Goal: Information Seeking & Learning: Learn about a topic

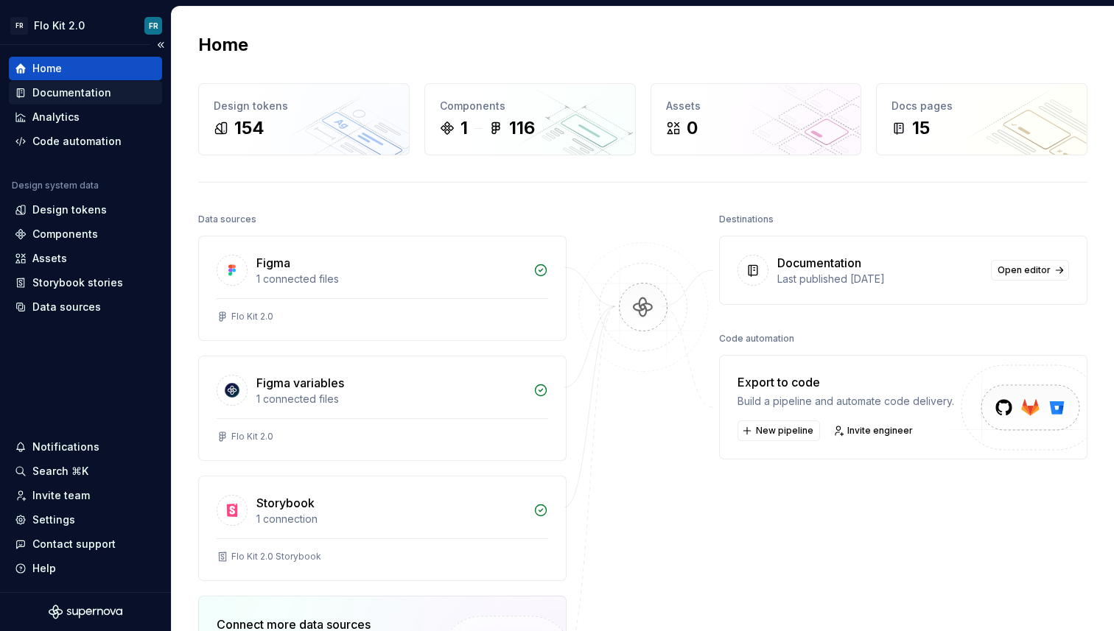
click at [94, 98] on div "Documentation" at bounding box center [71, 92] width 79 height 15
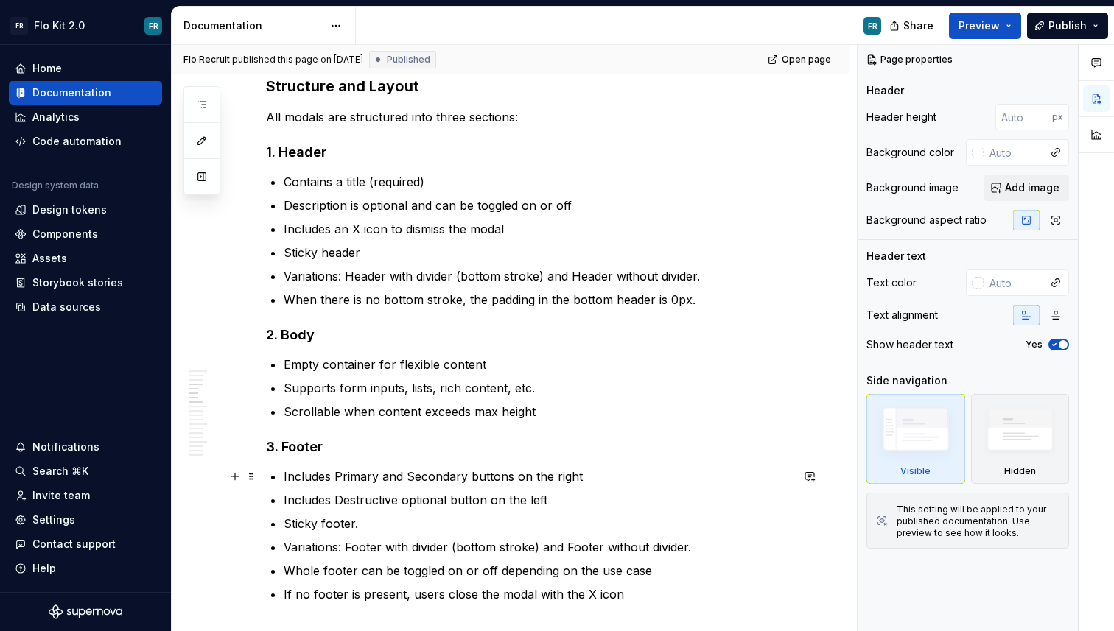
scroll to position [711, 0]
click at [295, 529] on p "Sticky footer." at bounding box center [537, 523] width 507 height 18
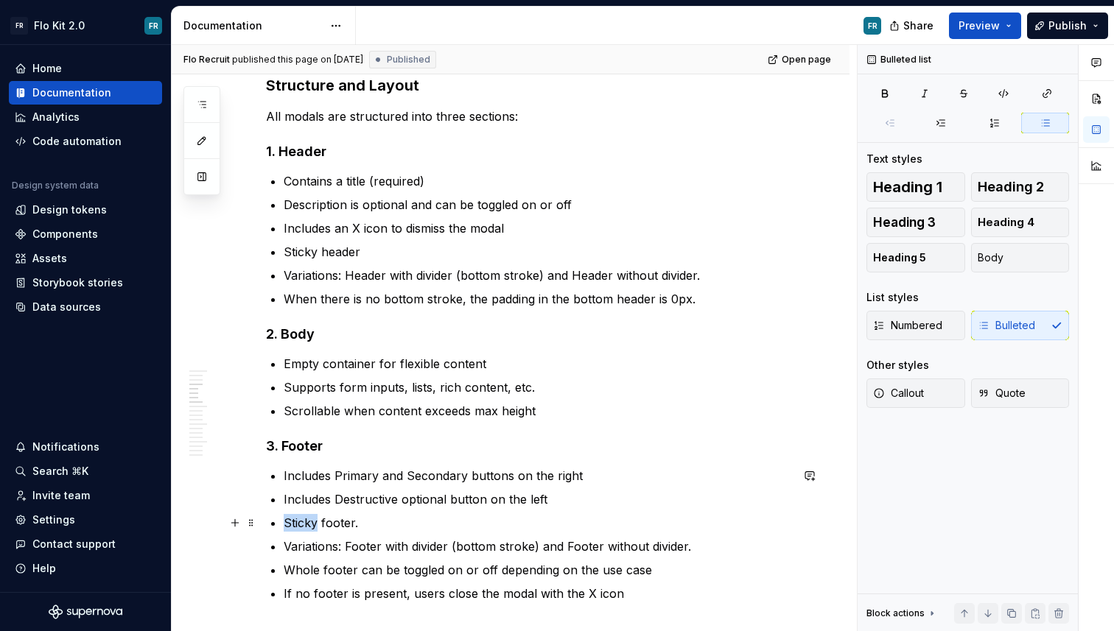
click at [295, 529] on p "Sticky footer." at bounding box center [537, 523] width 507 height 18
click at [705, 541] on p "Variations: Footer with divider (bottom stroke) and Footer without divider." at bounding box center [537, 547] width 507 height 18
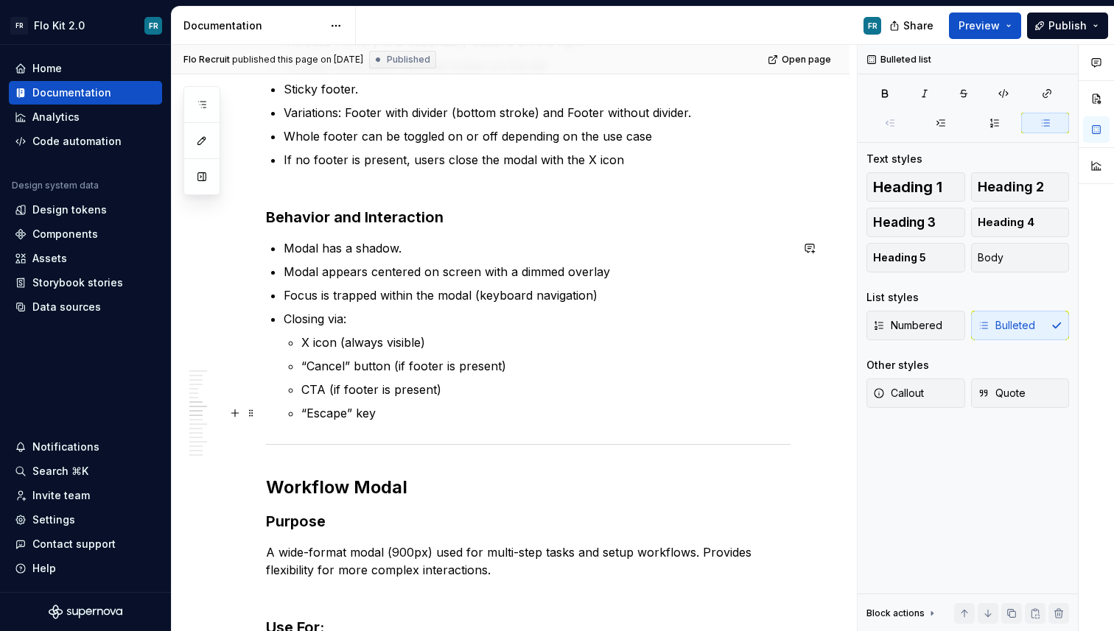
scroll to position [1143, 0]
click at [347, 116] on p "Variations: Footer with divider (bottom stroke) and Footer without divider." at bounding box center [537, 114] width 507 height 18
click at [732, 115] on p "Variations: Footer with divider (bottom stroke) and Footer without divider." at bounding box center [537, 114] width 507 height 18
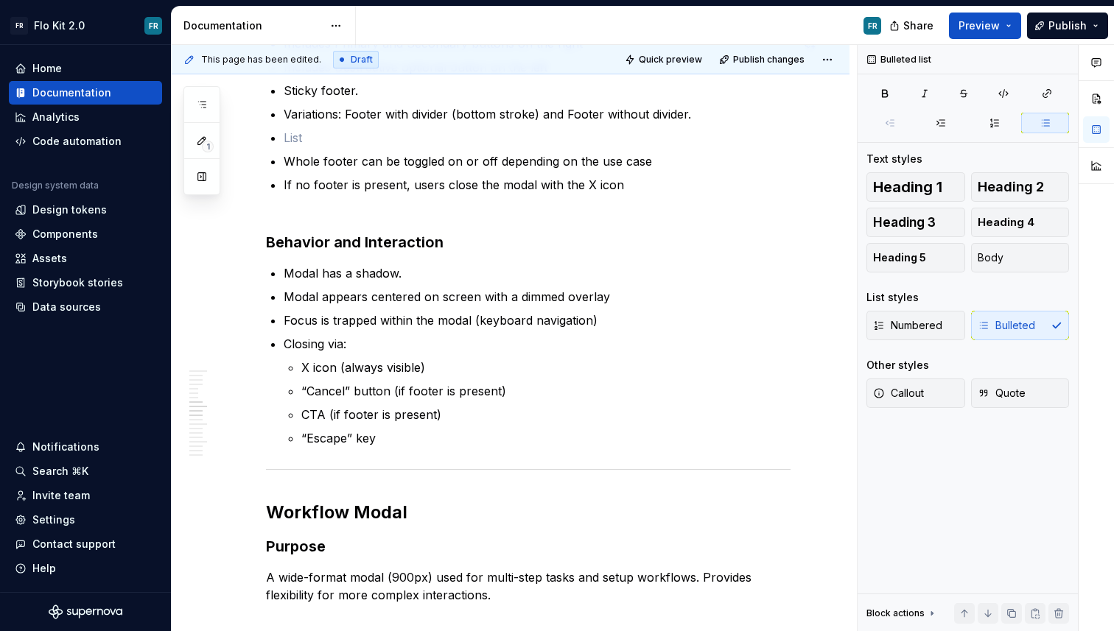
type textarea "*"
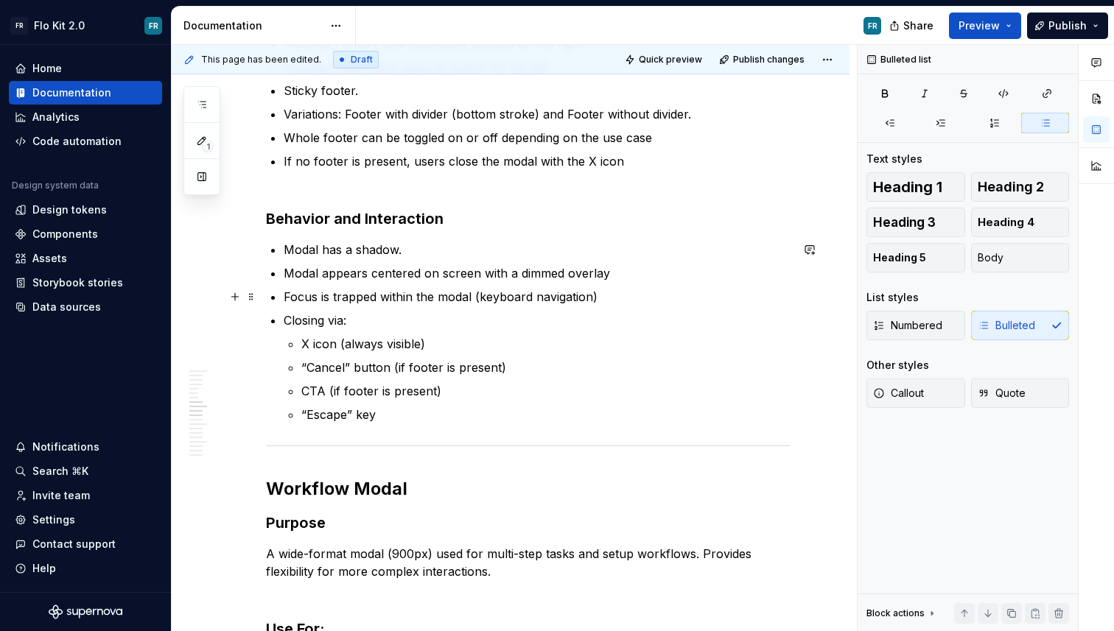
click at [606, 298] on p "Focus is trapped within the modal (keyboard navigation)" at bounding box center [537, 297] width 507 height 18
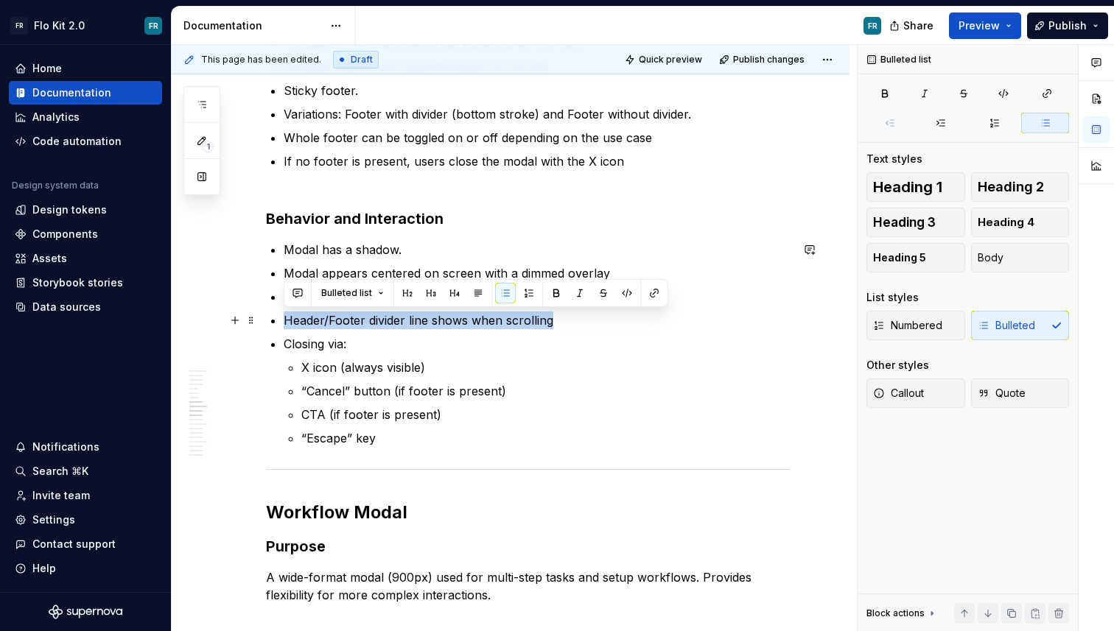
drag, startPoint x: 564, startPoint y: 315, endPoint x: 281, endPoint y: 320, distance: 282.2
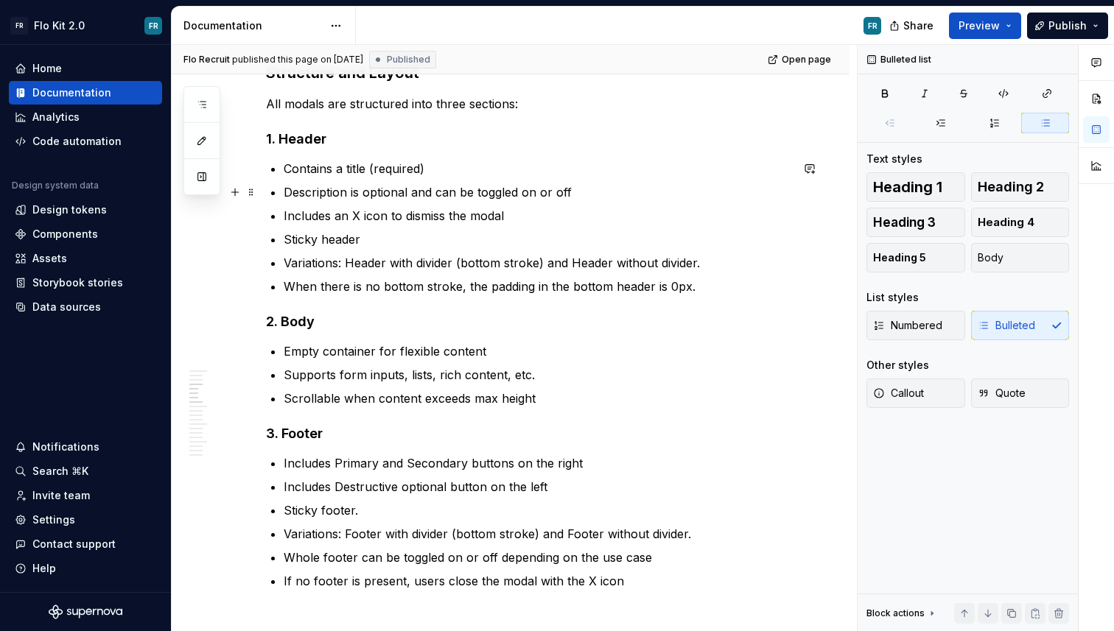
scroll to position [706, 0]
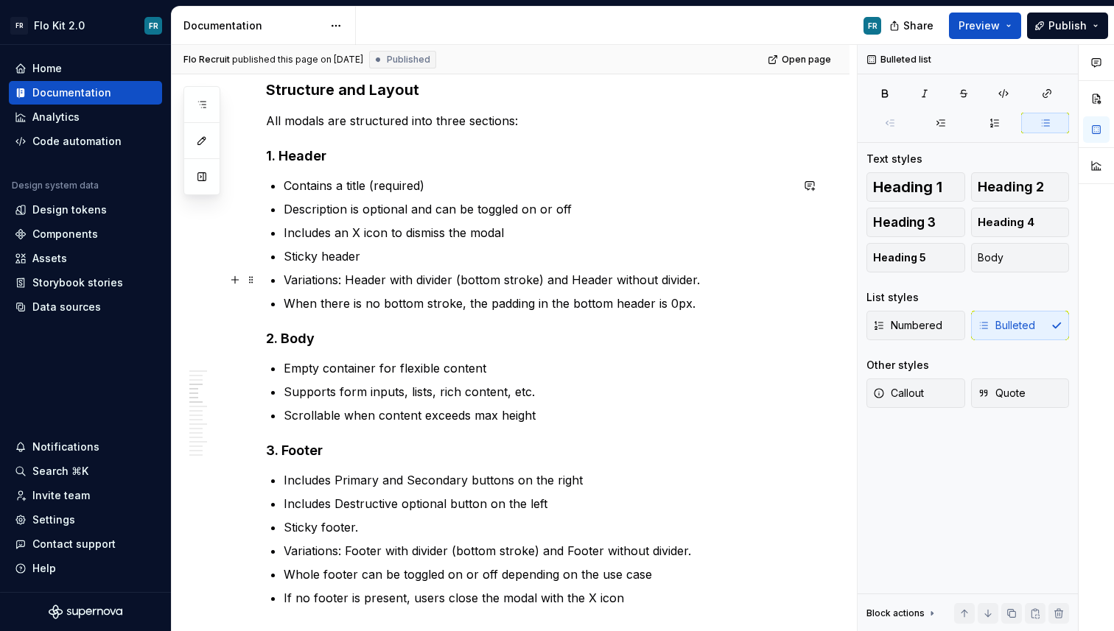
click at [709, 282] on p "Variations: Header with divider (bottom stroke) and Header without divider." at bounding box center [537, 280] width 507 height 18
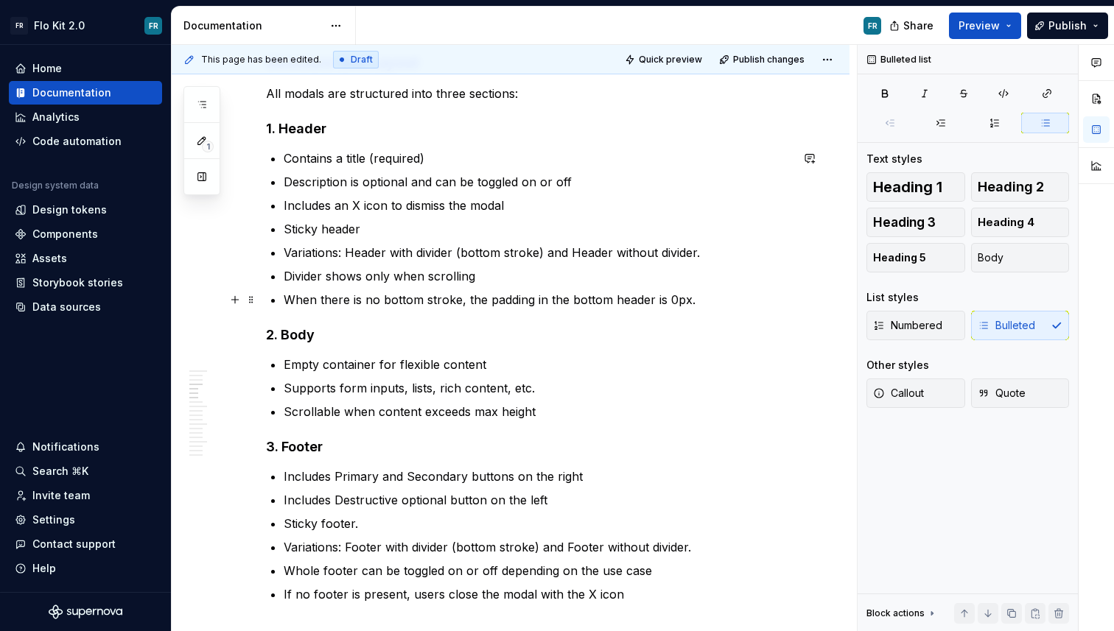
scroll to position [734, 0]
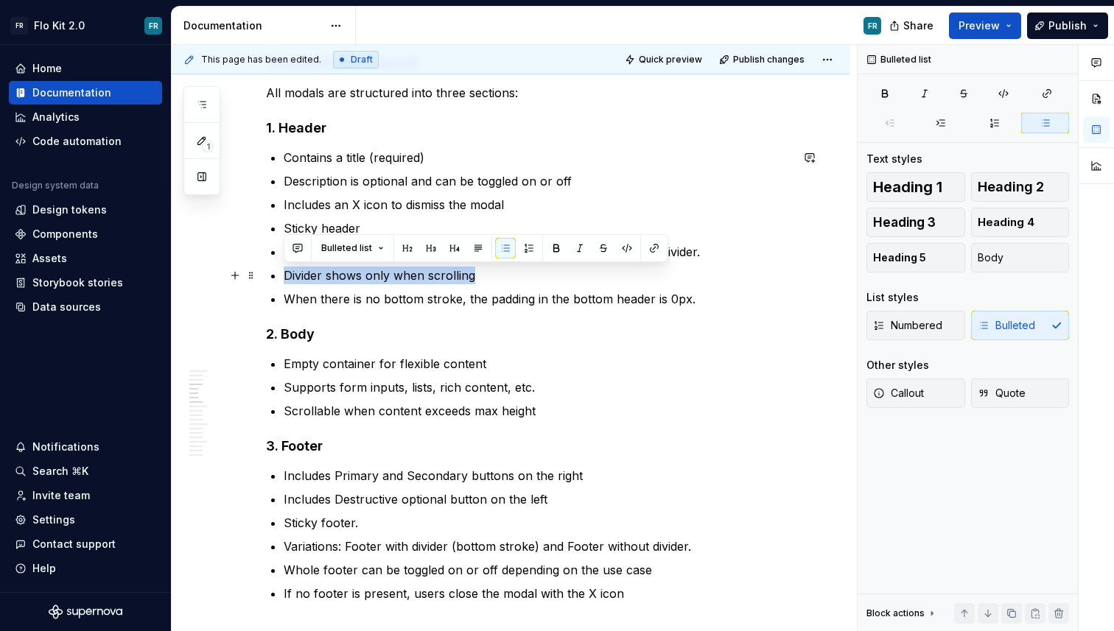
drag, startPoint x: 491, startPoint y: 276, endPoint x: 285, endPoint y: 273, distance: 205.5
click at [285, 273] on p "Divider shows only when scrolling" at bounding box center [537, 276] width 507 height 18
copy p "Divider shows only when scrolling"
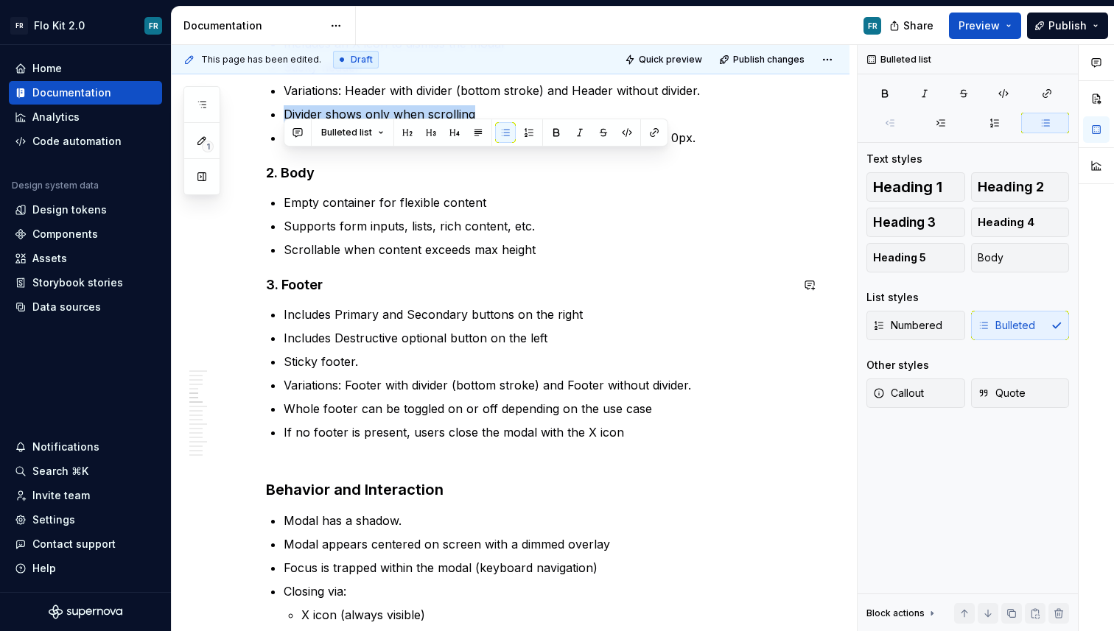
scroll to position [902, 0]
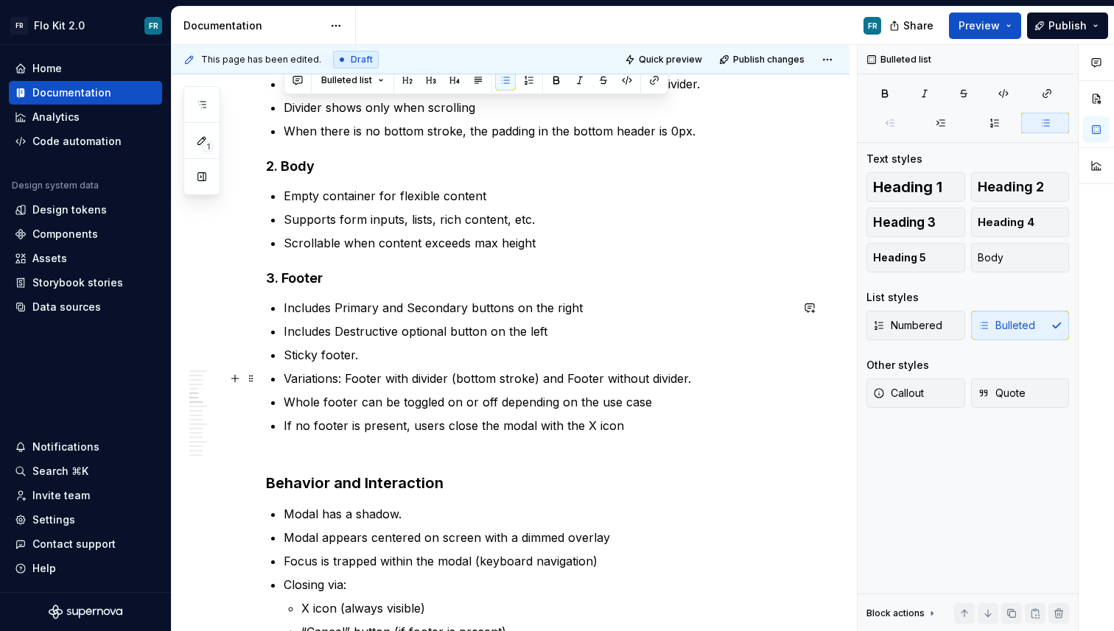
click at [703, 374] on p "Variations: Footer with divider (bottom stroke) and Footer without divider." at bounding box center [537, 379] width 507 height 18
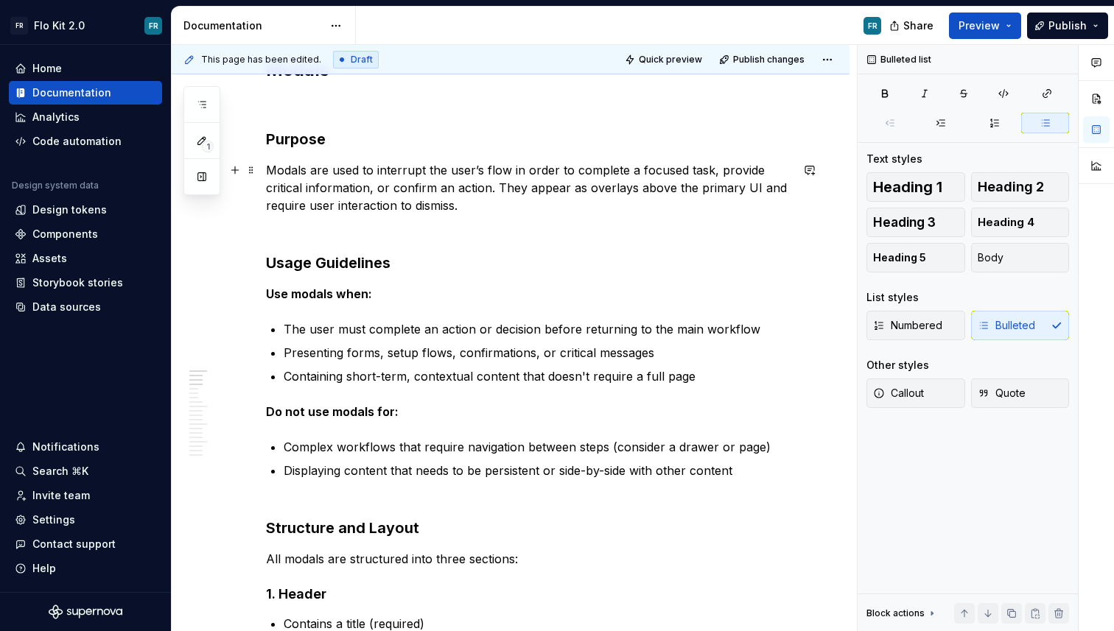
scroll to position [0, 0]
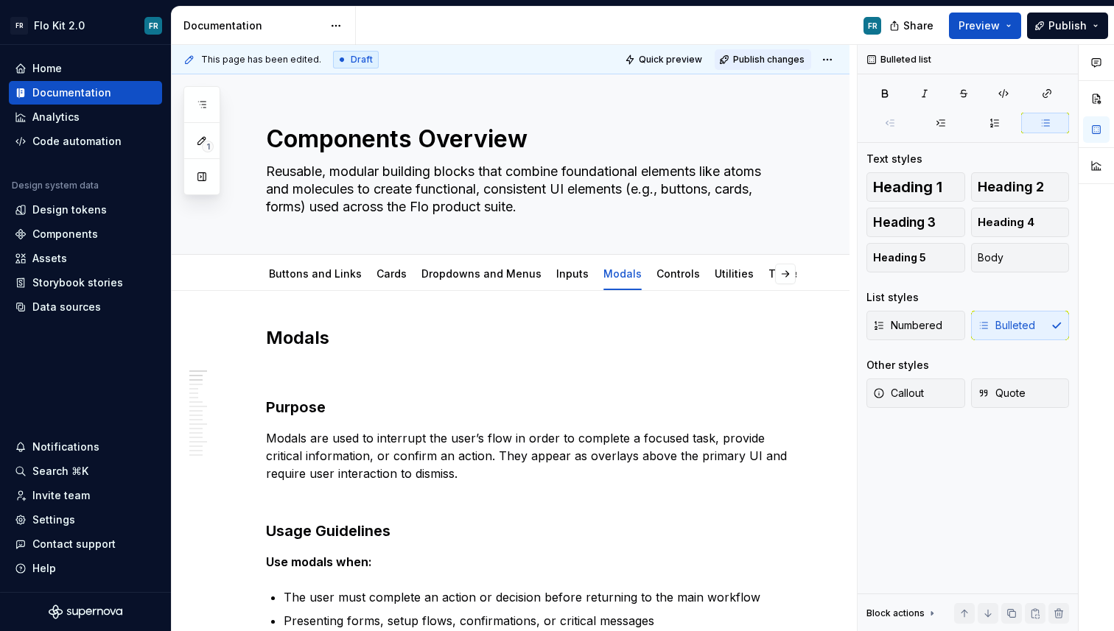
click at [773, 57] on span "Publish changes" at bounding box center [768, 60] width 71 height 12
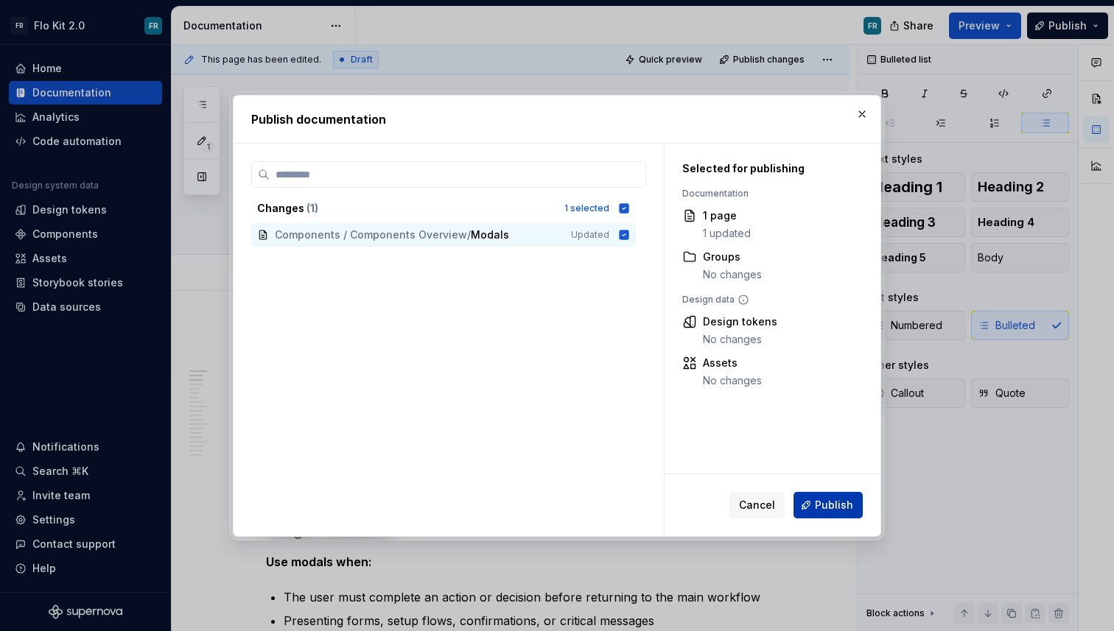
click at [821, 511] on span "Publish" at bounding box center [834, 505] width 38 height 15
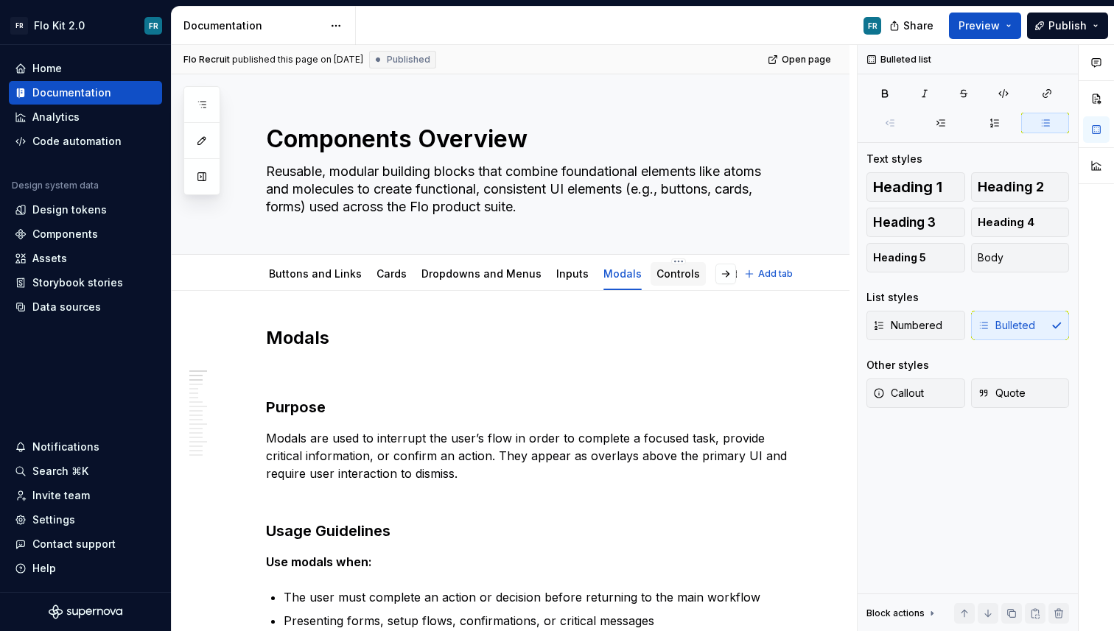
click at [666, 267] on div "Controls" at bounding box center [677, 274] width 43 height 15
click at [665, 278] on link "Controls" at bounding box center [677, 273] width 43 height 13
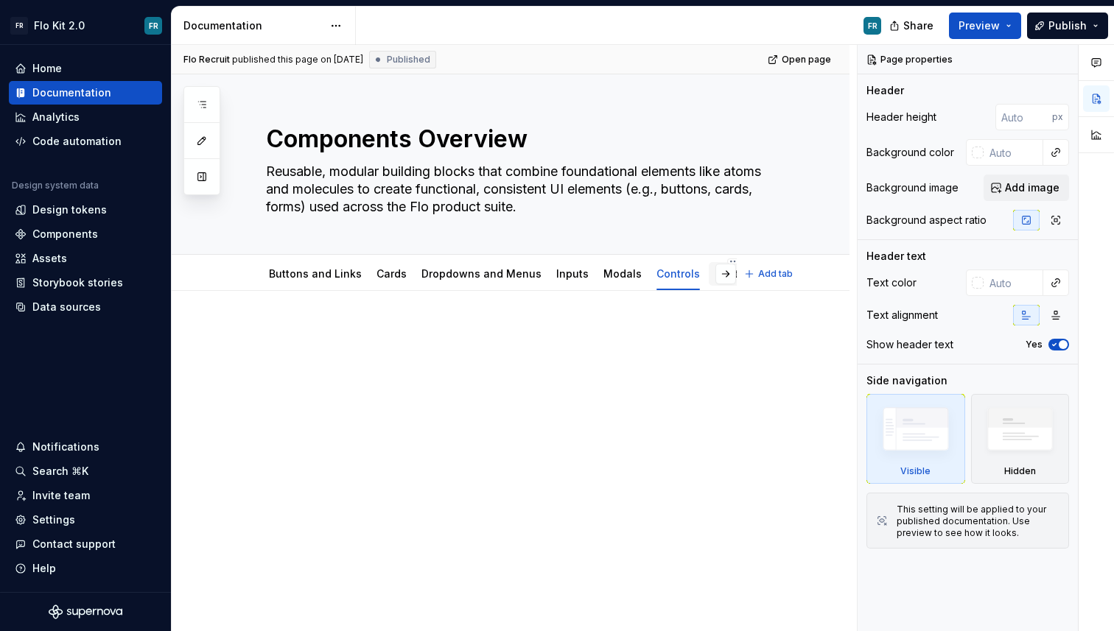
click at [709, 283] on div "Utilities" at bounding box center [734, 274] width 51 height 24
click at [715, 278] on link "Utilities" at bounding box center [734, 273] width 39 height 13
click at [724, 278] on button "button" at bounding box center [725, 274] width 21 height 21
click at [650, 269] on link "Tables/ Data Grids" at bounding box center [643, 273] width 97 height 13
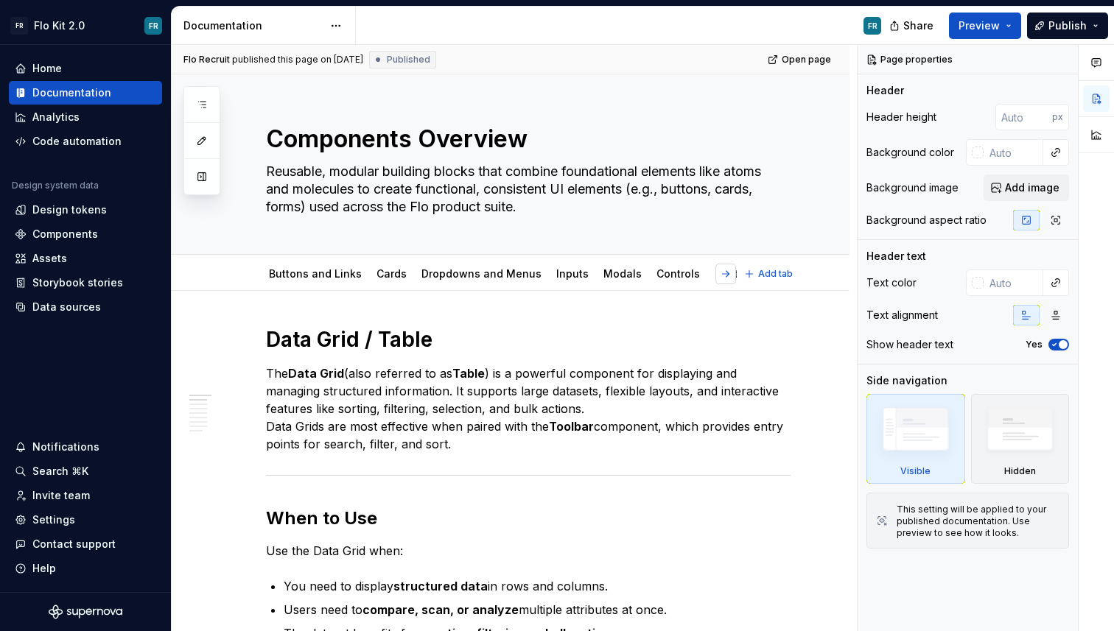
click at [732, 271] on button "button" at bounding box center [725, 274] width 21 height 21
click at [706, 274] on link "Tool Bars" at bounding box center [730, 273] width 49 height 13
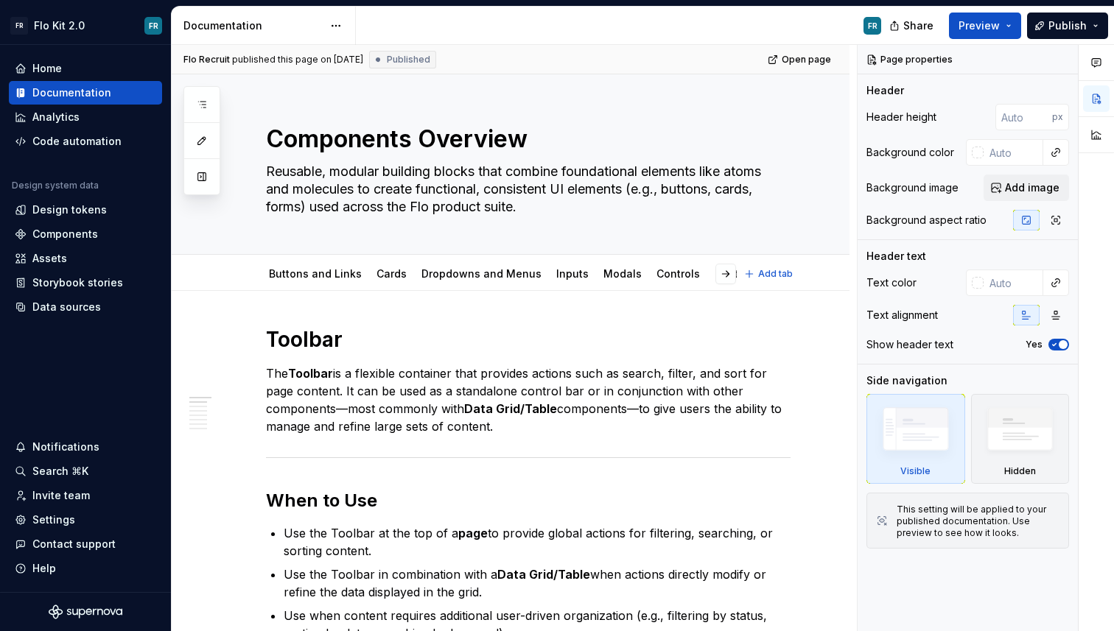
type textarea "*"
